Goal: Task Accomplishment & Management: Use online tool/utility

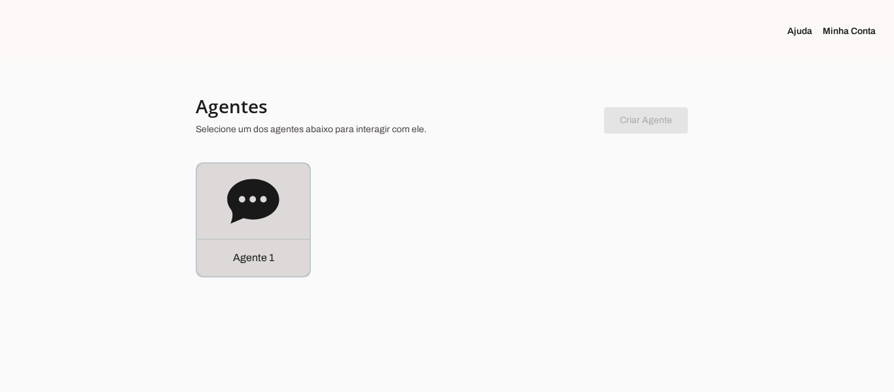
click at [278, 207] on icon at bounding box center [253, 201] width 52 height 52
